Goal: Task Accomplishment & Management: Use online tool/utility

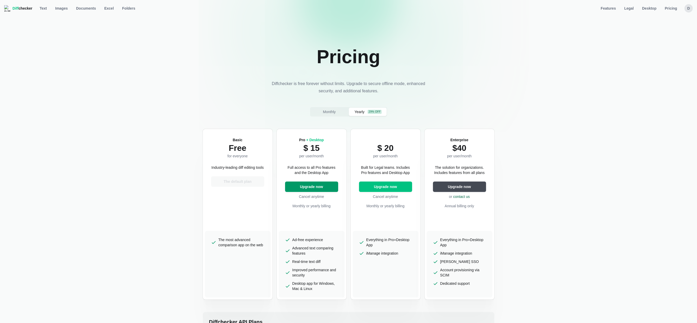
select select "desktop-yearly-180"
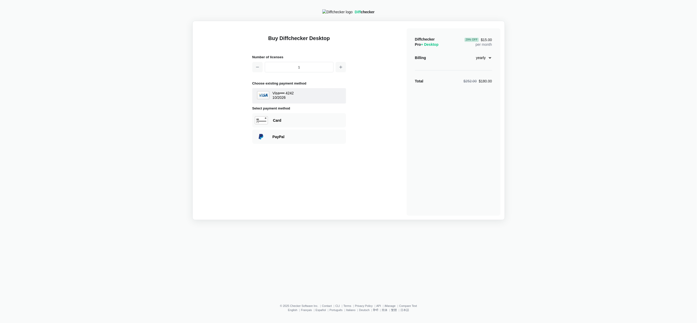
click at [483, 59] on select "monthly yearly" at bounding box center [481, 57] width 22 height 9
click at [456, 75] on div "Diffchecker Pro + Desktop 29 % Off $15.00 per month Billing monthly yearly Tota…" at bounding box center [454, 122] width 94 height 188
drag, startPoint x: 490, startPoint y: 58, endPoint x: 480, endPoint y: 65, distance: 12.3
click at [490, 58] on select "monthly yearly" at bounding box center [481, 57] width 22 height 9
click at [446, 71] on hr at bounding box center [453, 70] width 77 height 0
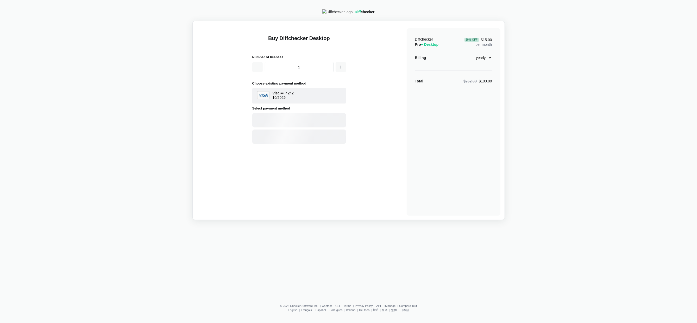
click at [489, 61] on select "monthly yearly" at bounding box center [481, 57] width 22 height 9
click at [470, 55] on select "monthly yearly" at bounding box center [481, 57] width 22 height 9
click at [483, 61] on select "monthly yearly" at bounding box center [481, 57] width 22 height 9
click at [470, 55] on select "monthly yearly" at bounding box center [481, 57] width 22 height 9
click at [484, 61] on select "monthly yearly" at bounding box center [481, 57] width 22 height 9
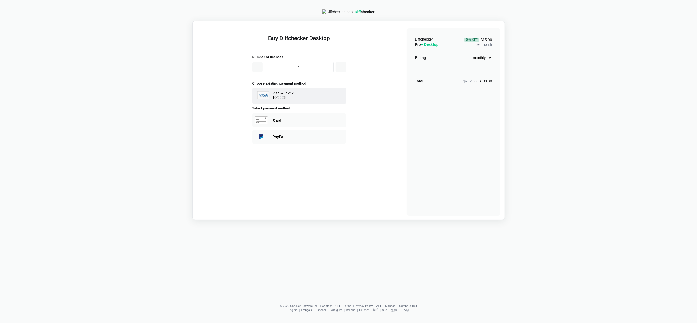
click at [470, 55] on select "monthly yearly" at bounding box center [481, 57] width 22 height 9
click at [482, 60] on select "monthly yearly" at bounding box center [481, 57] width 22 height 9
select select "desktop-yearly-180"
click at [470, 55] on select "monthly yearly" at bounding box center [481, 57] width 22 height 9
click at [481, 62] on select "monthly yearly" at bounding box center [481, 57] width 22 height 9
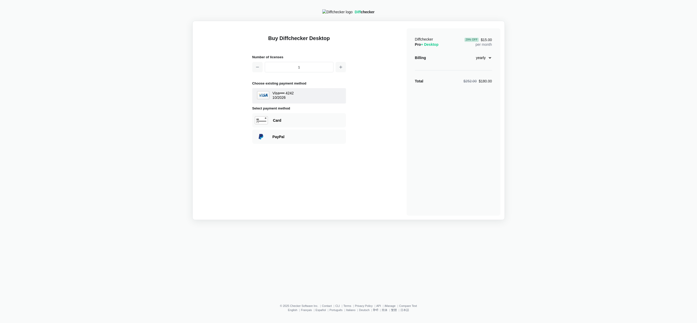
click at [528, 77] on div "Diff checker Buy Diffchecker Desktop Number of licenses 1 Choose existing payme…" at bounding box center [348, 111] width 691 height 217
drag, startPoint x: 151, startPoint y: 100, endPoint x: 123, endPoint y: 86, distance: 31.7
click at [150, 100] on div "Diff checker Buy Diffchecker Desktop Number of licenses 1 Choose existing payme…" at bounding box center [348, 111] width 691 height 217
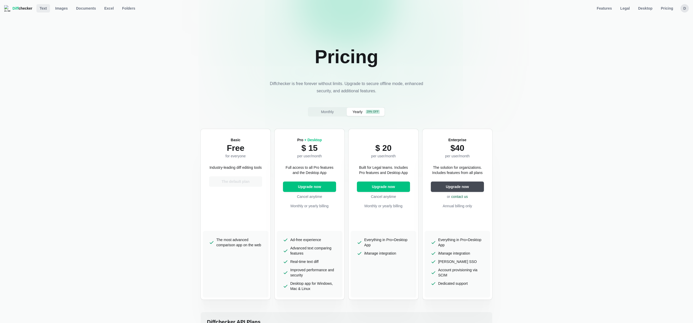
click at [39, 11] on span "Text" at bounding box center [43, 8] width 9 height 5
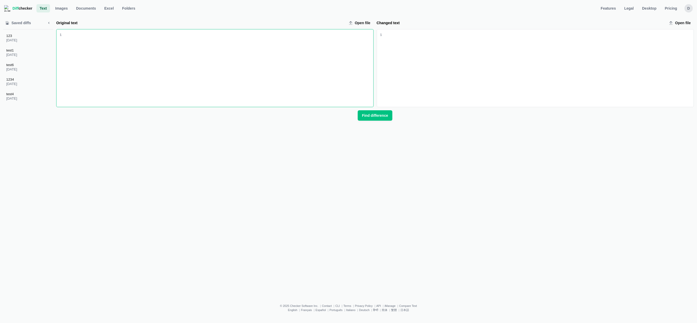
click at [127, 58] on div "Original text input" at bounding box center [218, 68] width 312 height 78
click at [456, 65] on div "Changed text input" at bounding box center [538, 68] width 312 height 78
click at [387, 119] on button "Find difference" at bounding box center [375, 115] width 34 height 10
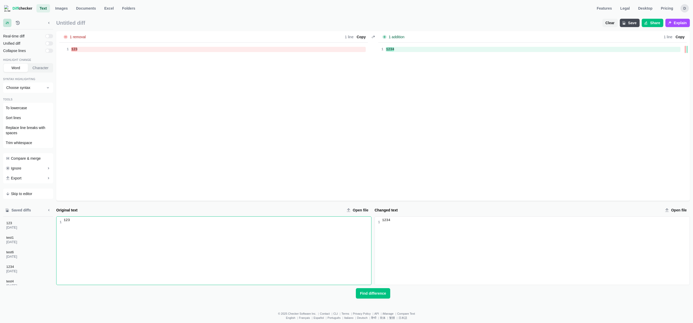
drag, startPoint x: 150, startPoint y: 218, endPoint x: 154, endPoint y: 211, distance: 8.3
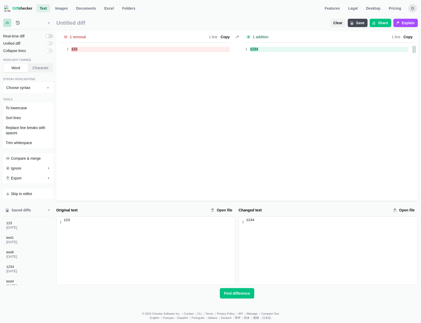
click at [48, 36] on input "checkbox" at bounding box center [49, 36] width 8 height 4
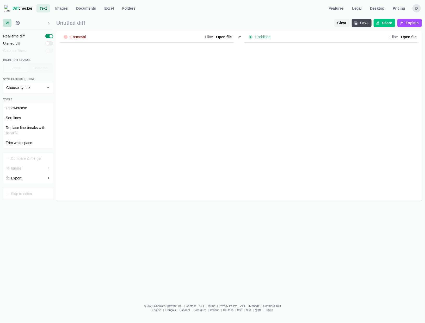
click at [48, 36] on input "checkbox" at bounding box center [49, 36] width 8 height 4
checkbox input "false"
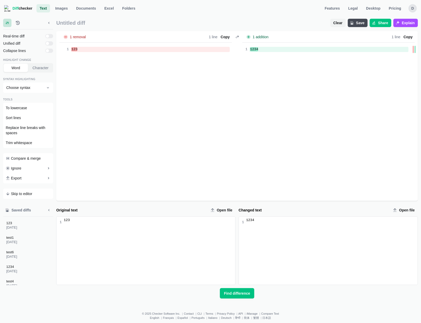
drag, startPoint x: 159, startPoint y: 122, endPoint x: 153, endPoint y: 120, distance: 6.1
drag, startPoint x: 153, startPoint y: 120, endPoint x: 141, endPoint y: 87, distance: 35.4
click at [141, 87] on div "1 removal Lines Total 1 Removed - 100.0 % 1 Words Total 1 Removed - 100.0 % 1 1…" at bounding box center [237, 116] width 362 height 170
click at [30, 67] on button "Character" at bounding box center [40, 68] width 24 height 8
click at [20, 67] on span "Word" at bounding box center [15, 67] width 11 height 5
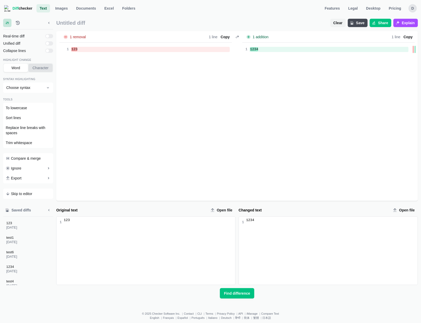
click at [34, 66] on span "Character" at bounding box center [41, 67] width 18 height 5
click at [20, 66] on span "Word" at bounding box center [15, 67] width 11 height 5
click at [42, 67] on span "Character" at bounding box center [41, 67] width 18 height 5
click at [16, 67] on span "Word" at bounding box center [15, 67] width 11 height 5
click at [43, 67] on span "Character" at bounding box center [41, 67] width 18 height 5
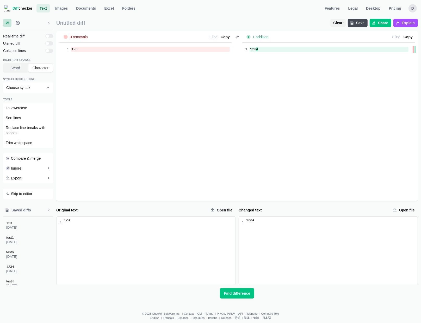
drag, startPoint x: 14, startPoint y: 69, endPoint x: 29, endPoint y: 69, distance: 14.3
click at [14, 69] on span "Word" at bounding box center [15, 67] width 11 height 5
click at [35, 68] on span "Character" at bounding box center [41, 67] width 18 height 5
click at [20, 68] on span "Word" at bounding box center [15, 67] width 11 height 5
click at [39, 67] on span "Character" at bounding box center [41, 67] width 18 height 5
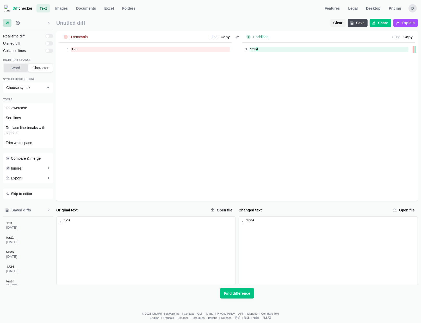
click at [16, 67] on span "Word" at bounding box center [15, 67] width 11 height 5
click at [36, 67] on span "Character" at bounding box center [41, 67] width 18 height 5
click at [16, 68] on span "Word" at bounding box center [15, 67] width 11 height 5
click at [36, 66] on span "Character" at bounding box center [41, 67] width 18 height 5
click at [14, 67] on span "Word" at bounding box center [15, 67] width 11 height 5
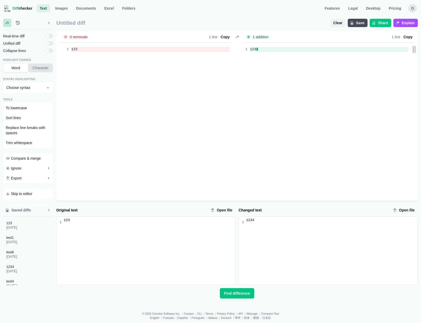
click at [34, 67] on span "Character" at bounding box center [41, 67] width 18 height 5
click at [15, 68] on span "Word" at bounding box center [15, 67] width 11 height 5
click at [31, 69] on button "Character" at bounding box center [40, 68] width 24 height 8
click at [26, 68] on button "Word" at bounding box center [16, 68] width 24 height 8
click at [150, 144] on div "1 removal Lines Total 1 Removed - 100.0 % 1 Words Total 1 Removed - 100.0 % 1 1…" at bounding box center [236, 116] width 361 height 170
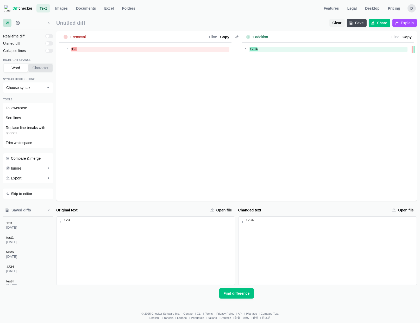
click at [38, 67] on span "Character" at bounding box center [41, 67] width 18 height 5
click at [16, 69] on span "Word" at bounding box center [15, 67] width 11 height 5
click at [40, 88] on span "Choose syntax" at bounding box center [25, 87] width 38 height 5
click at [37, 106] on button "C" at bounding box center [28, 107] width 49 height 8
click at [36, 83] on button "C" at bounding box center [28, 88] width 50 height 10
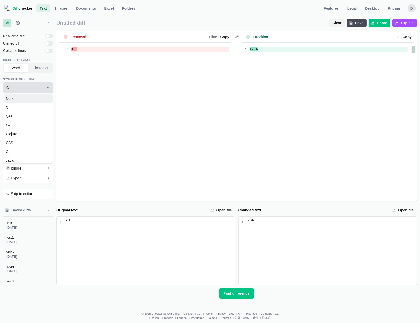
click at [36, 102] on button "None" at bounding box center [28, 99] width 49 height 8
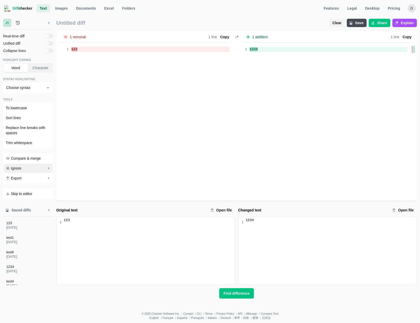
click at [34, 170] on button "Ignore" at bounding box center [28, 168] width 49 height 9
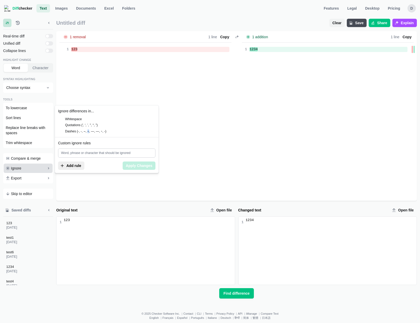
click at [86, 134] on div "Ignore differences in... Whitespace Quotations (', ‘, ’, ", “, ”) Dashes (‐, ‑,…" at bounding box center [107, 121] width 104 height 32
click at [86, 132] on span "Dashes (‐, ‑, ‒, –, —, ―, ⁃, -)" at bounding box center [85, 131] width 41 height 3
click at [63, 132] on input "Dashes (‐, ‑, ‒, –, —, ―, ⁃, -)" at bounding box center [61, 131] width 4 height 4
click at [86, 132] on span "Dashes (‐, ‑, ‒, –, —, ―, ⁃, -)" at bounding box center [85, 131] width 41 height 3
click at [63, 132] on input "Dashes (‐, ‑, ‒, –, —, ―, ⁃, -)" at bounding box center [61, 131] width 4 height 4
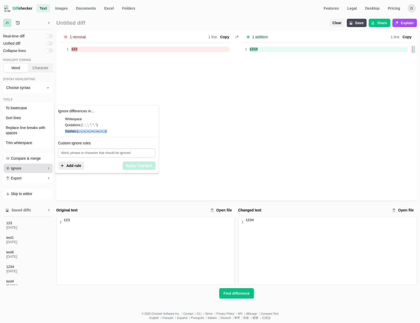
click at [87, 133] on span "Dashes (‐, ‑, ‒, –, —, ―, ⁃, -)" at bounding box center [85, 131] width 41 height 3
click at [63, 133] on input "Dashes (‐, ‑, ‒, –, —, ―, ⁃, -)" at bounding box center [61, 131] width 4 height 4
checkbox input "true"
drag, startPoint x: 87, startPoint y: 133, endPoint x: 147, endPoint y: 166, distance: 68.7
click at [147, 166] on span "Apply Changes (1)" at bounding box center [136, 165] width 33 height 5
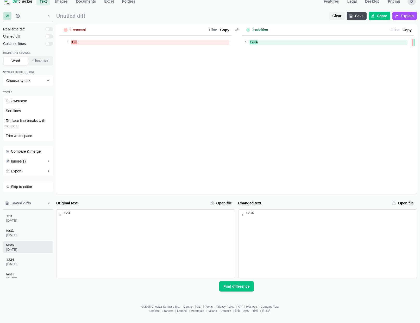
scroll to position [8, 0]
drag, startPoint x: 109, startPoint y: 42, endPoint x: 119, endPoint y: 32, distance: 14.4
click at [119, 32] on div "1 line Copy" at bounding box center [161, 29] width 140 height 6
drag, startPoint x: 166, startPoint y: 43, endPoint x: 170, endPoint y: 34, distance: 10.0
click at [170, 34] on div "1 removal Lines Total 1 Removed - 100.0 % 1 Words Total 1 Removed - 100.0 % 1 1…" at bounding box center [145, 29] width 172 height 11
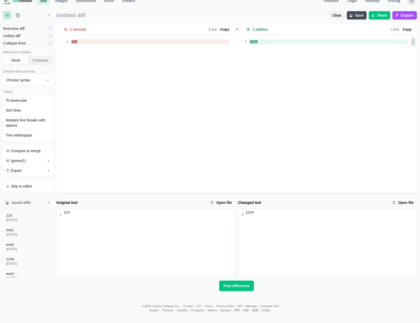
drag, startPoint x: 61, startPoint y: 38, endPoint x: 55, endPoint y: 41, distance: 5.7
drag, startPoint x: 55, startPoint y: 41, endPoint x: 223, endPoint y: 77, distance: 171.0
click at [211, 82] on div "1 removal Lines Total 1 Removed - 100.0 % 1 Words Total 1 Removed - 100.0 % 1 1…" at bounding box center [236, 109] width 361 height 170
click at [49, 162] on icon "button" at bounding box center [48, 161] width 4 height 4
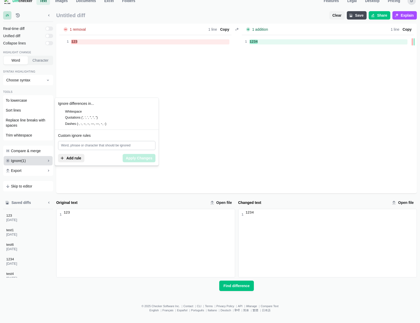
click at [76, 126] on span "Dashes (‐, ‑, ‒, –, —, ―, ⁃, -)" at bounding box center [85, 123] width 41 height 3
click at [63, 126] on input "Dashes (‐, ‑, ‒, –, —, ―, ⁃, -)" at bounding box center [61, 124] width 4 height 4
checkbox input "false"
click at [129, 159] on span "Apply Changes (1)" at bounding box center [136, 158] width 33 height 5
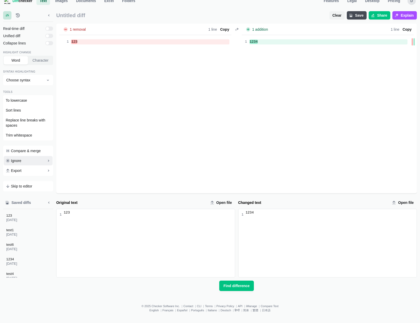
click at [7, 160] on circle "button" at bounding box center [8, 161] width 4 height 4
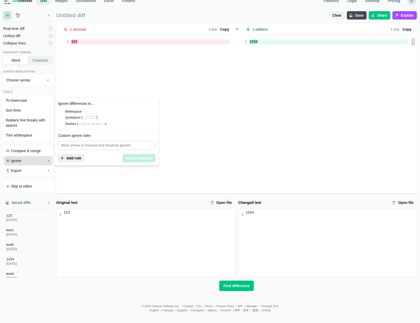
click at [75, 117] on span "Quotations (', ‘, ’, ", “, ”)" at bounding box center [81, 117] width 33 height 3
click at [63, 117] on input "Quotations (', ‘, ’, ", “, ”)" at bounding box center [61, 118] width 4 height 4
checkbox input "true"
click at [130, 156] on span "Apply Changes (1)" at bounding box center [136, 158] width 33 height 5
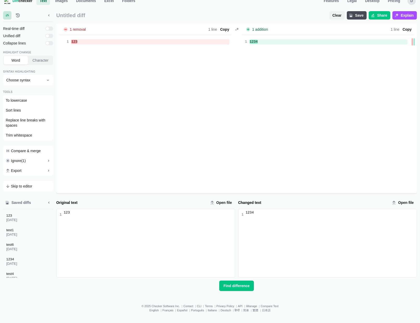
click at [130, 148] on div "1 removal Lines Total 1 Removed - 100.0 % 1 Words Total 1 Removed - 100.0 % 1 1…" at bounding box center [236, 109] width 361 height 170
click at [51, 26] on div "Real-time diff" at bounding box center [28, 28] width 50 height 5
click at [50, 27] on input "checkbox" at bounding box center [49, 29] width 8 height 4
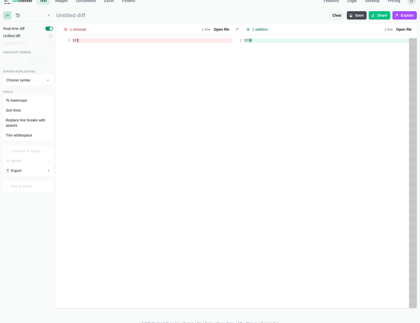
click at [50, 28] on input "checkbox" at bounding box center [49, 29] width 8 height 4
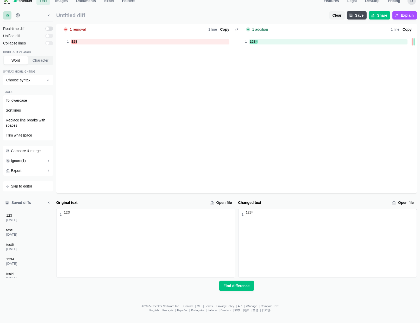
click at [50, 28] on input "checkbox" at bounding box center [49, 29] width 8 height 4
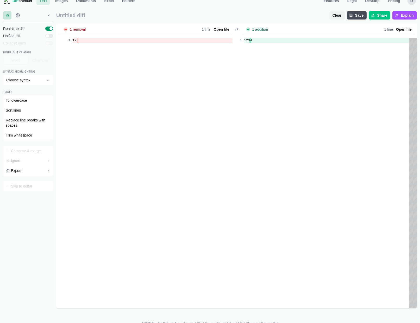
click at [50, 28] on input "checkbox" at bounding box center [49, 29] width 8 height 4
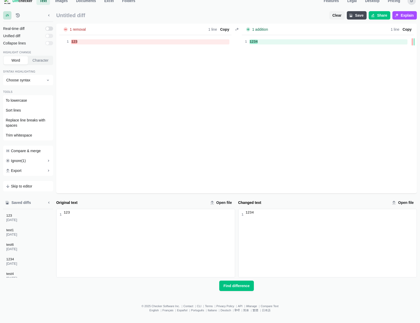
click at [50, 28] on input "checkbox" at bounding box center [49, 29] width 8 height 4
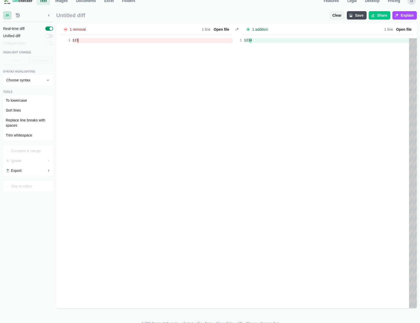
click at [50, 28] on input "checkbox" at bounding box center [49, 29] width 8 height 4
checkbox input "false"
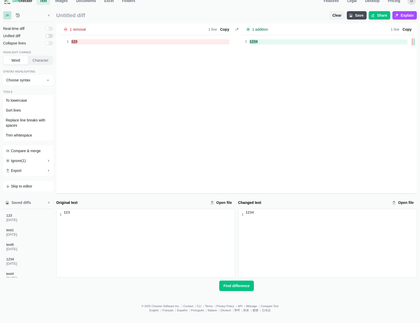
click at [50, 37] on input "checkbox" at bounding box center [49, 36] width 8 height 4
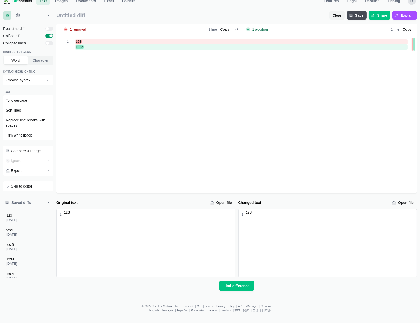
click at [50, 37] on input "checkbox" at bounding box center [49, 36] width 8 height 4
checkbox input "false"
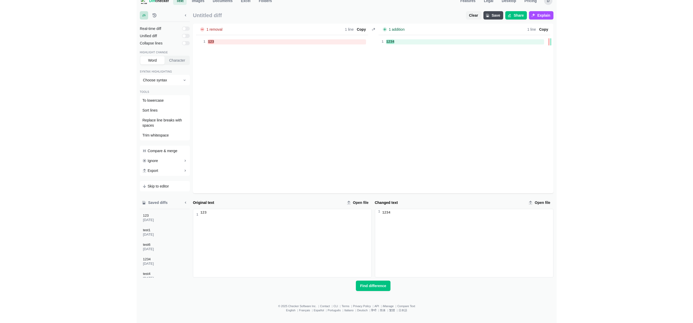
scroll to position [0, 0]
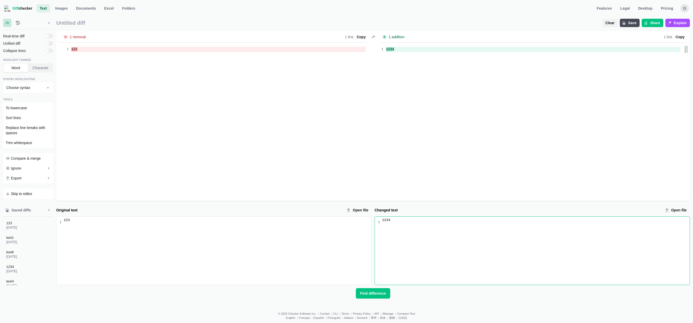
click at [446, 243] on div "1234" at bounding box center [535, 251] width 310 height 68
